Goal: Use online tool/utility: Utilize a website feature to perform a specific function

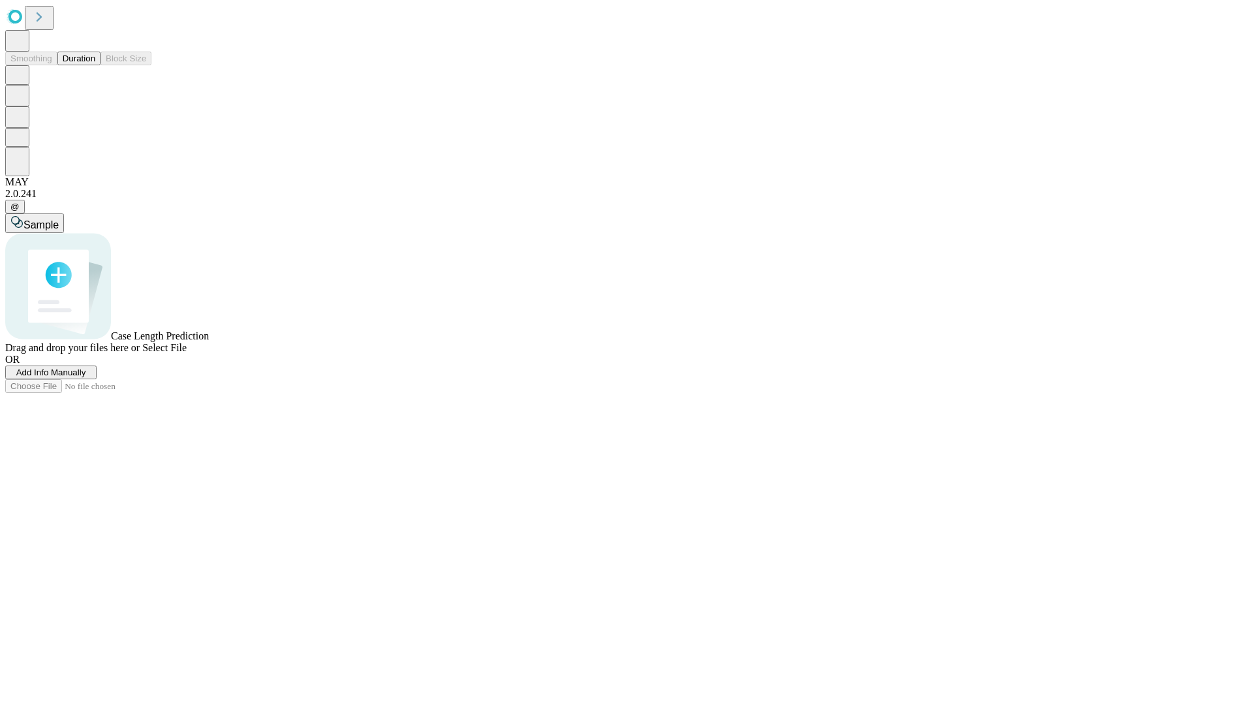
click at [187, 353] on span "Select File" at bounding box center [164, 347] width 44 height 11
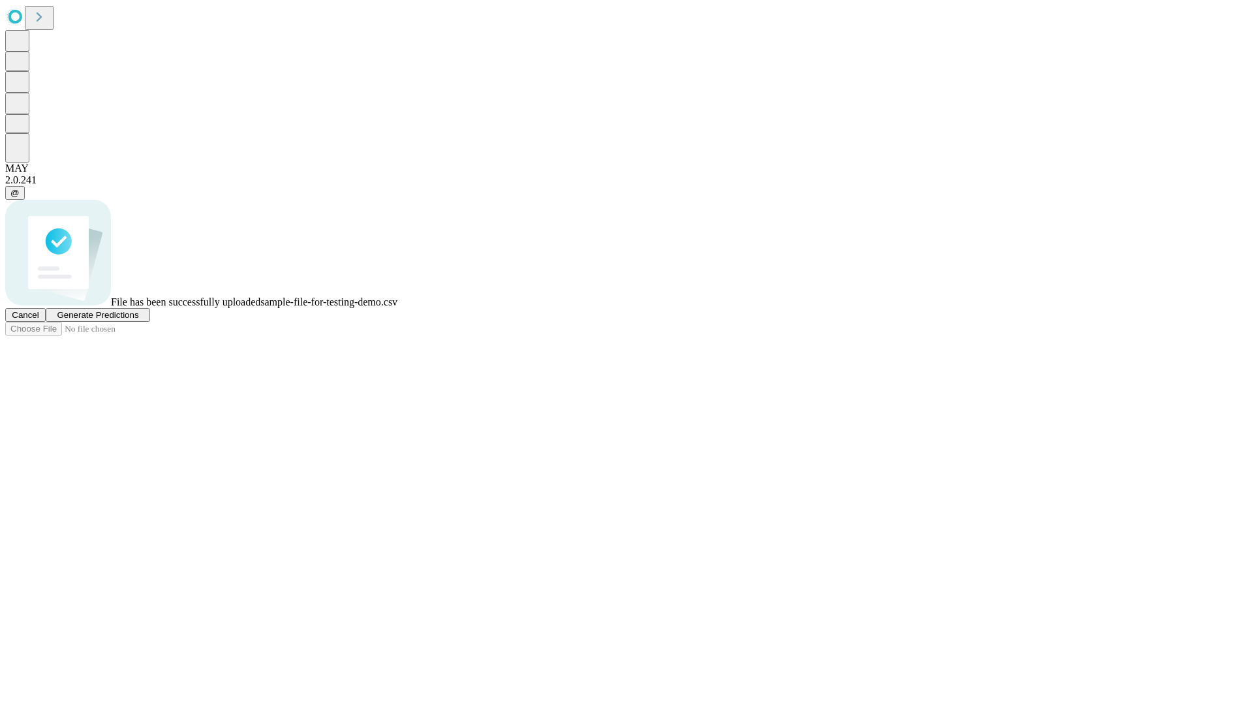
click at [138, 320] on span "Generate Predictions" at bounding box center [98, 315] width 82 height 10
